Goal: Check status: Check status

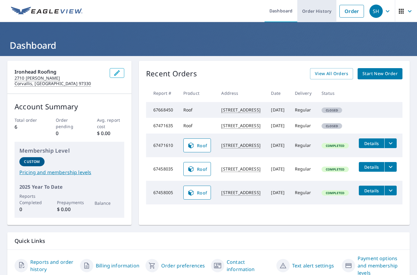
click at [319, 13] on link "Order History" at bounding box center [316, 11] width 39 height 22
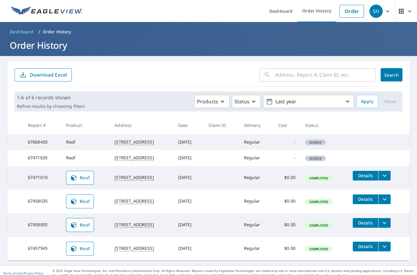
scroll to position [24, 0]
click at [333, 66] on input "text" at bounding box center [325, 74] width 101 height 17
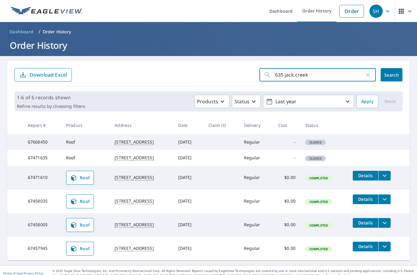
type input "635 jack creek"
click at [393, 72] on span "Search" at bounding box center [392, 75] width 12 height 6
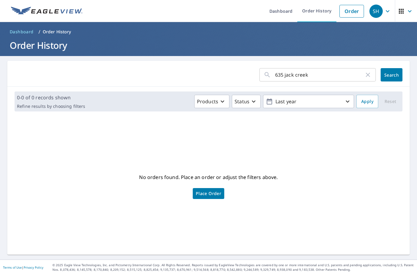
click at [368, 71] on icon "button" at bounding box center [368, 74] width 7 height 7
click at [318, 12] on link "Order History" at bounding box center [316, 11] width 39 height 22
click at [277, 11] on link "Dashboard" at bounding box center [281, 11] width 33 height 22
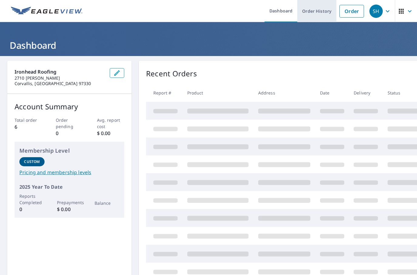
click at [313, 12] on link "Order History" at bounding box center [316, 11] width 39 height 22
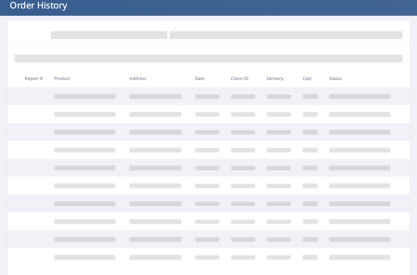
scroll to position [42, 0]
